Goal: Task Accomplishment & Management: Manage account settings

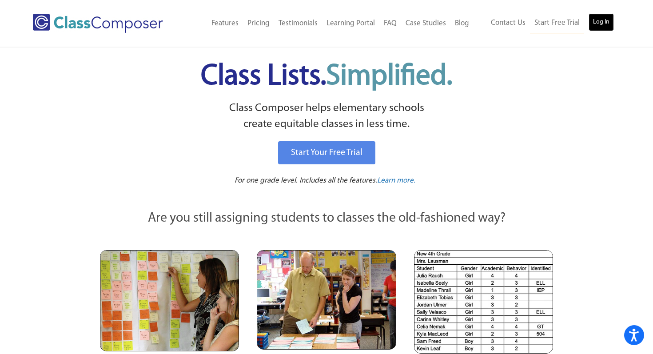
click at [607, 24] on link "Log In" at bounding box center [601, 22] width 25 height 18
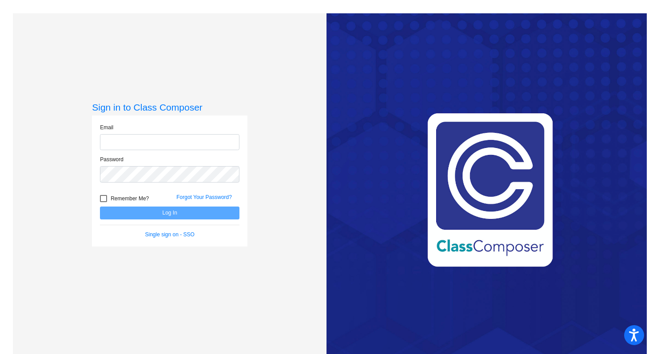
click at [118, 144] on input "email" at bounding box center [170, 142] width 140 height 16
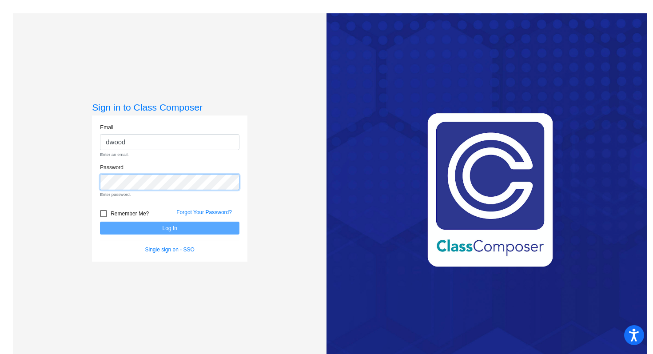
click at [108, 173] on div "Password Enter password." at bounding box center [170, 181] width 140 height 35
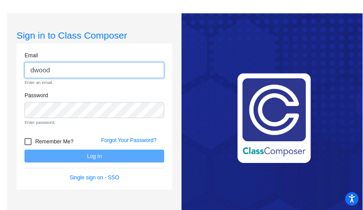
click at [64, 76] on input "dwood" at bounding box center [94, 70] width 140 height 16
type input "dwood@hershey.k12.pa.us"
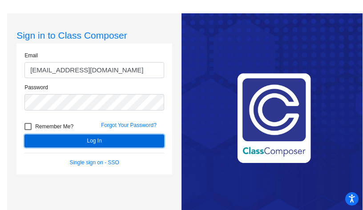
click at [85, 141] on button "Log In" at bounding box center [94, 141] width 140 height 13
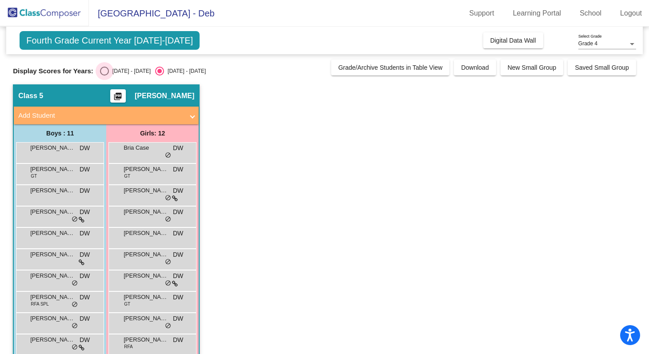
click at [105, 71] on div "Select an option" at bounding box center [104, 71] width 9 height 9
click at [104, 76] on input "2024 - 2025" at bounding box center [104, 76] width 0 height 0
radio input "true"
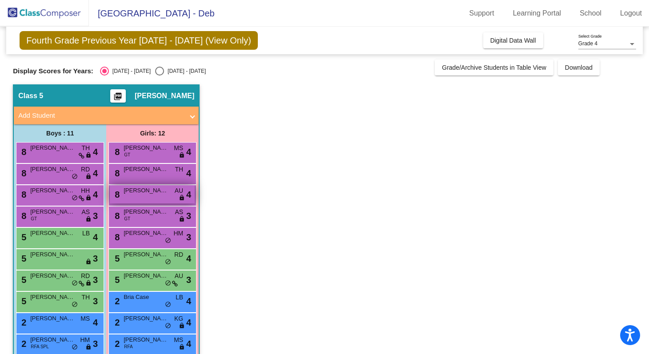
click at [152, 193] on span "Tanya Phatak" at bounding box center [146, 190] width 44 height 9
